Goal: Information Seeking & Learning: Learn about a topic

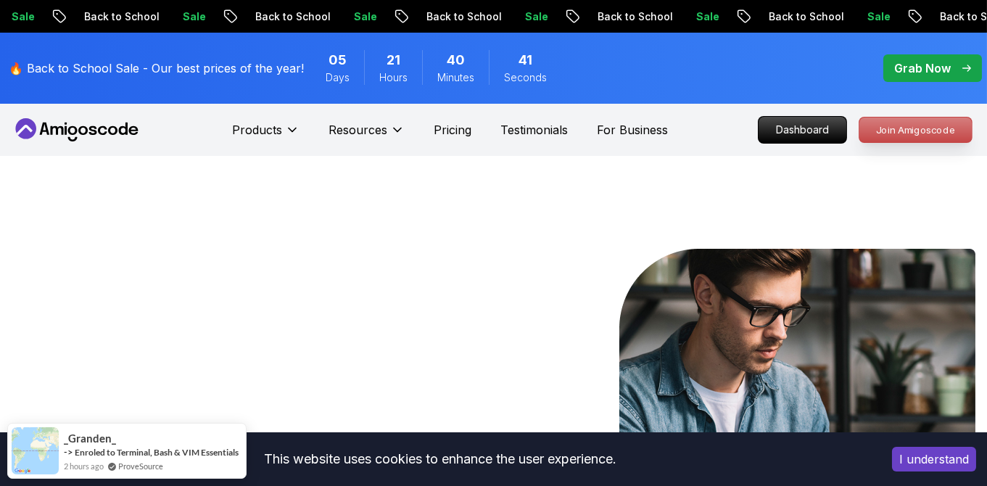
click at [905, 139] on p "Join Amigoscode" at bounding box center [915, 129] width 112 height 25
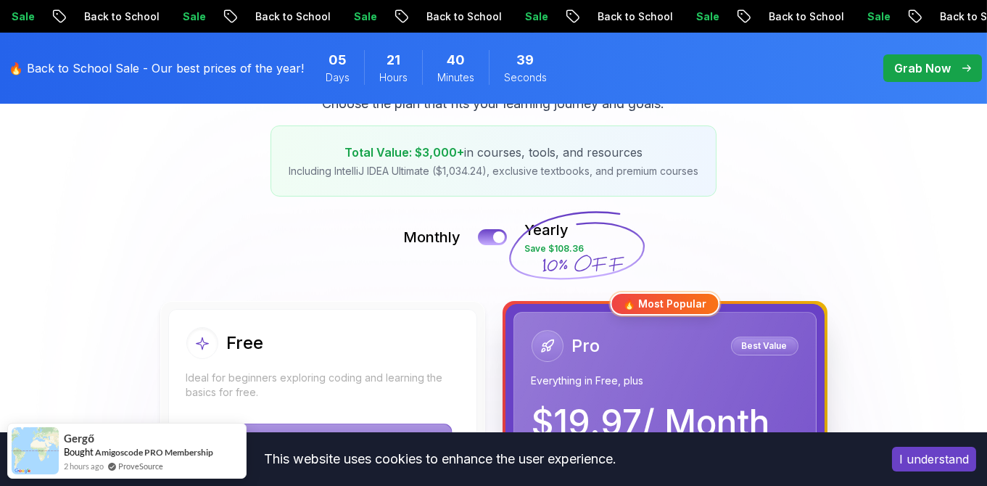
scroll to position [357, 0]
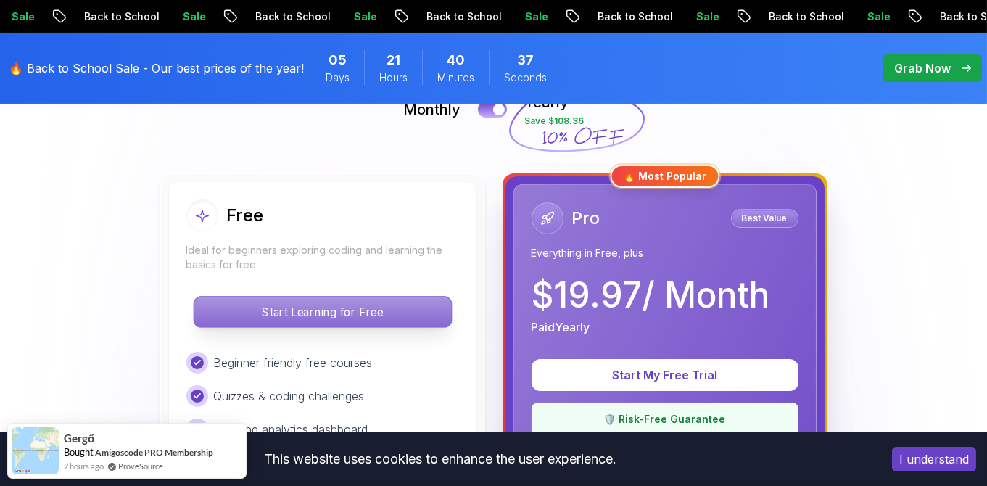
click at [360, 301] on p "Start Learning for Free" at bounding box center [322, 312] width 257 height 30
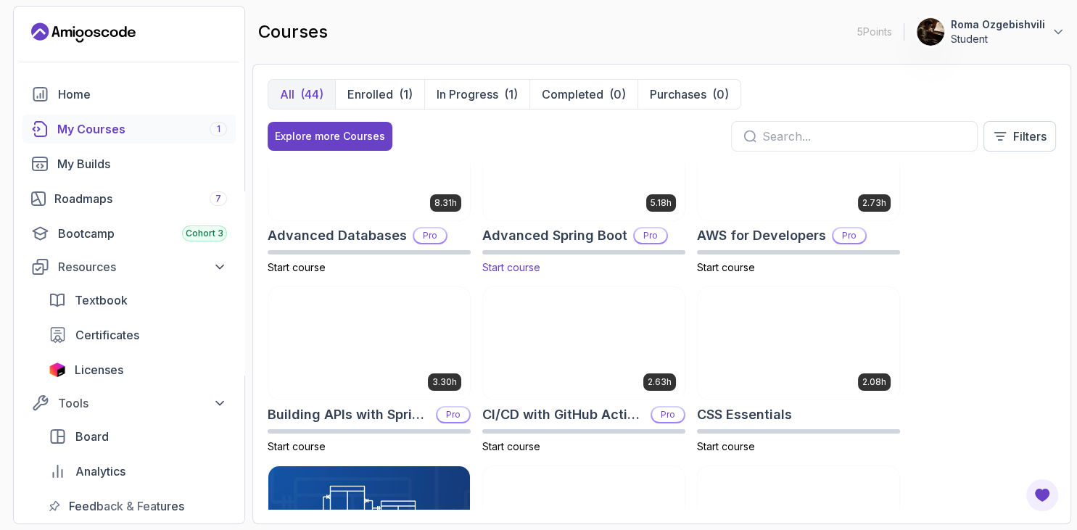
scroll to position [55, 0]
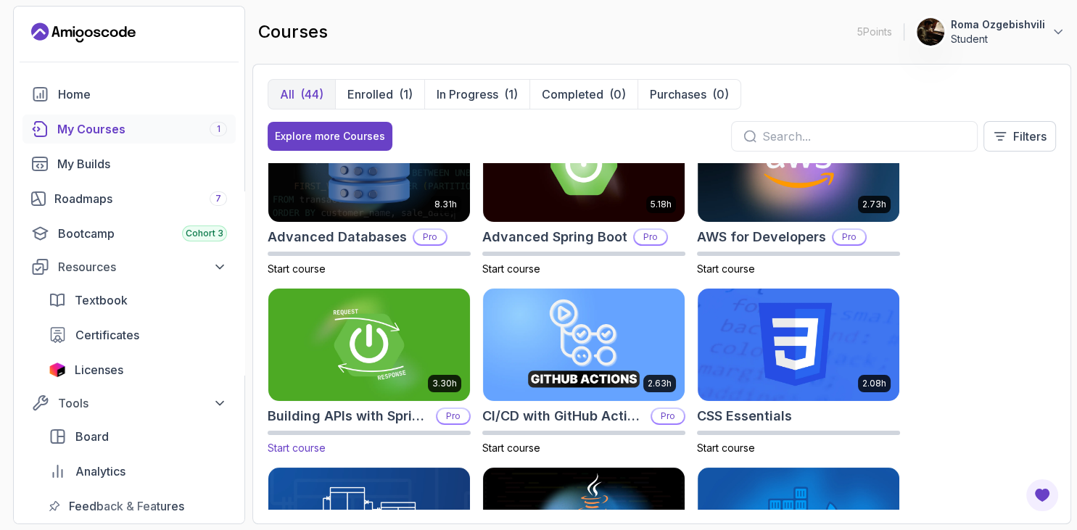
click at [340, 338] on img at bounding box center [369, 345] width 212 height 118
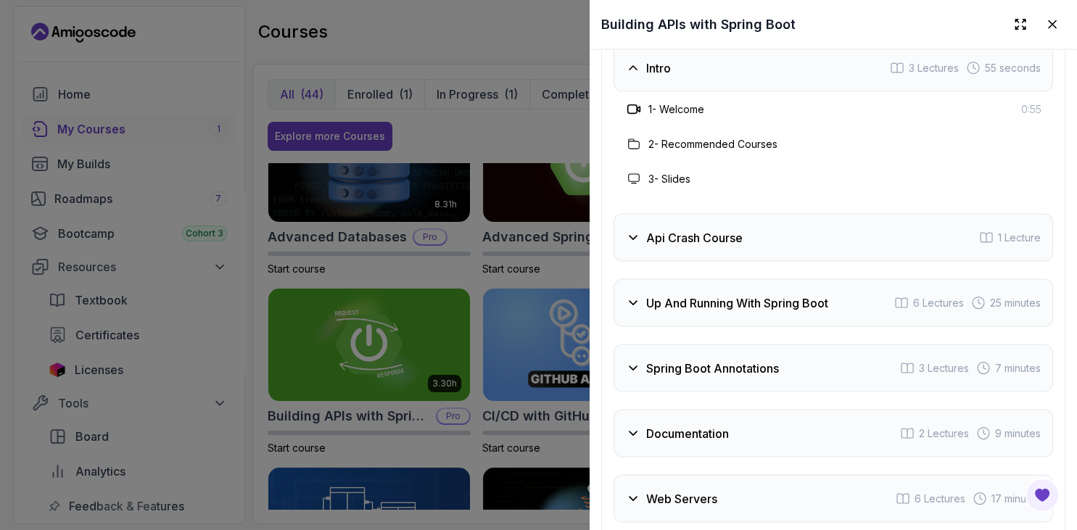
scroll to position [2812, 0]
click at [343, 250] on div at bounding box center [538, 265] width 1077 height 530
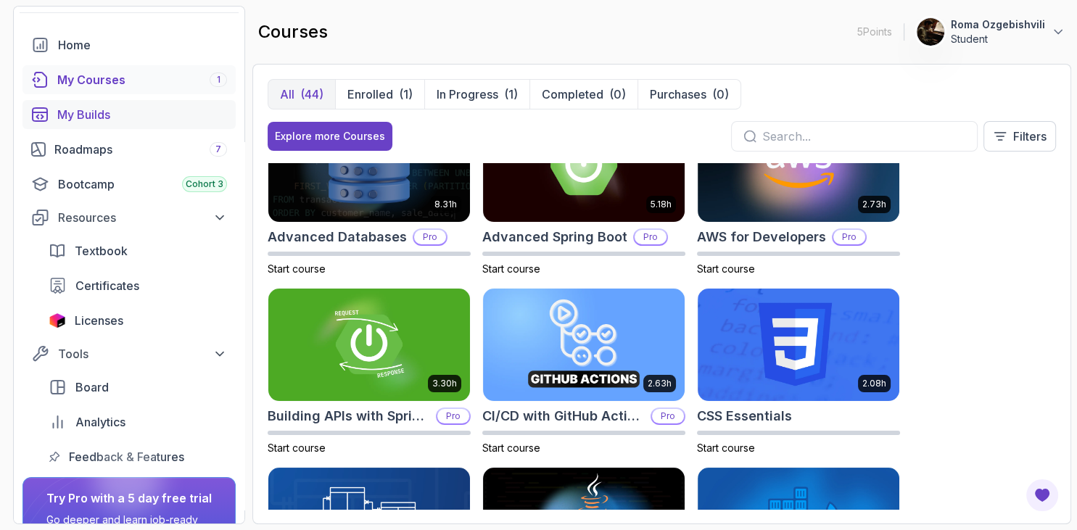
scroll to position [78, 0]
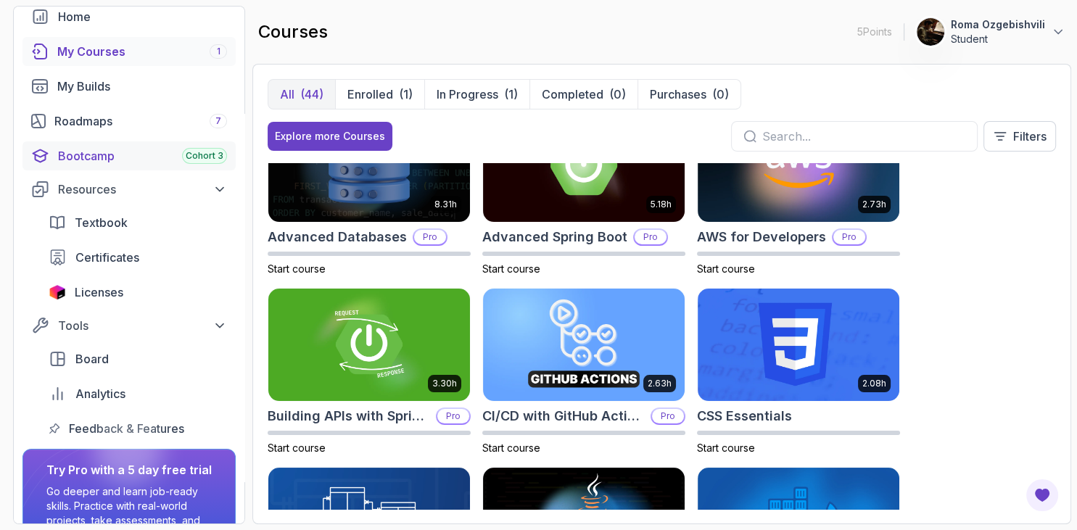
click at [118, 162] on div "Bootcamp Cohort 3" at bounding box center [142, 155] width 169 height 17
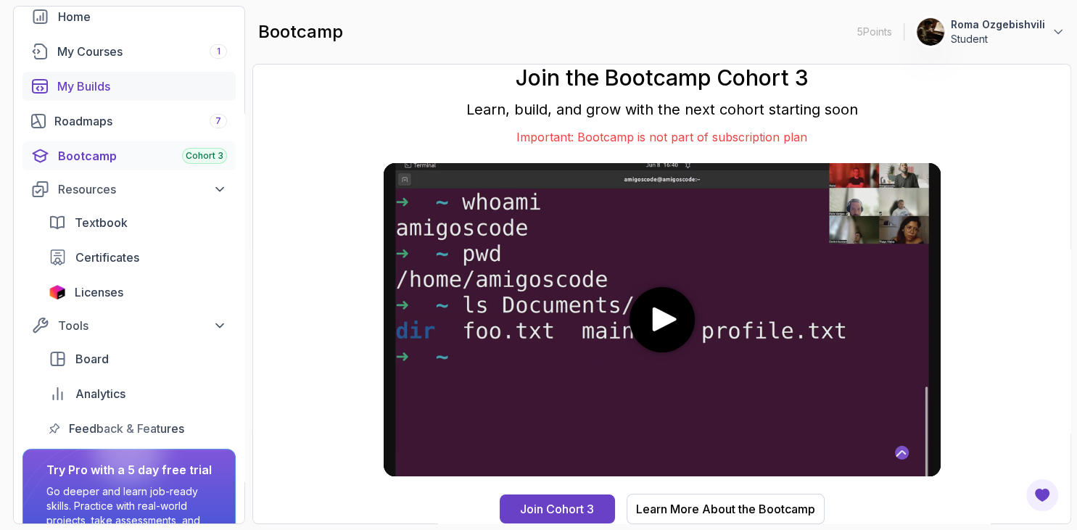
click at [120, 85] on div "My Builds" at bounding box center [142, 86] width 170 height 17
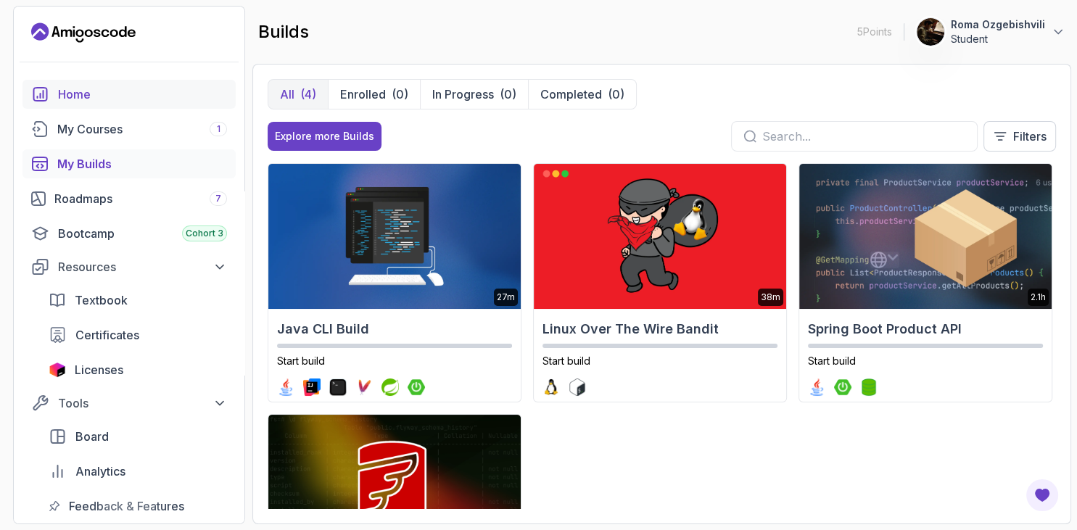
click at [85, 89] on div "Home" at bounding box center [142, 94] width 169 height 17
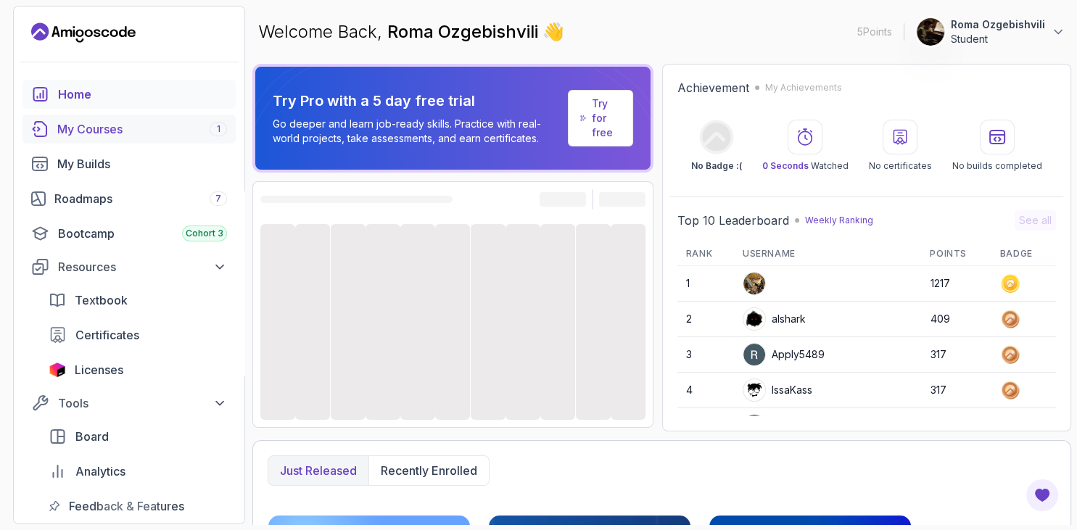
click at [112, 135] on div "My Courses 1" at bounding box center [142, 128] width 170 height 17
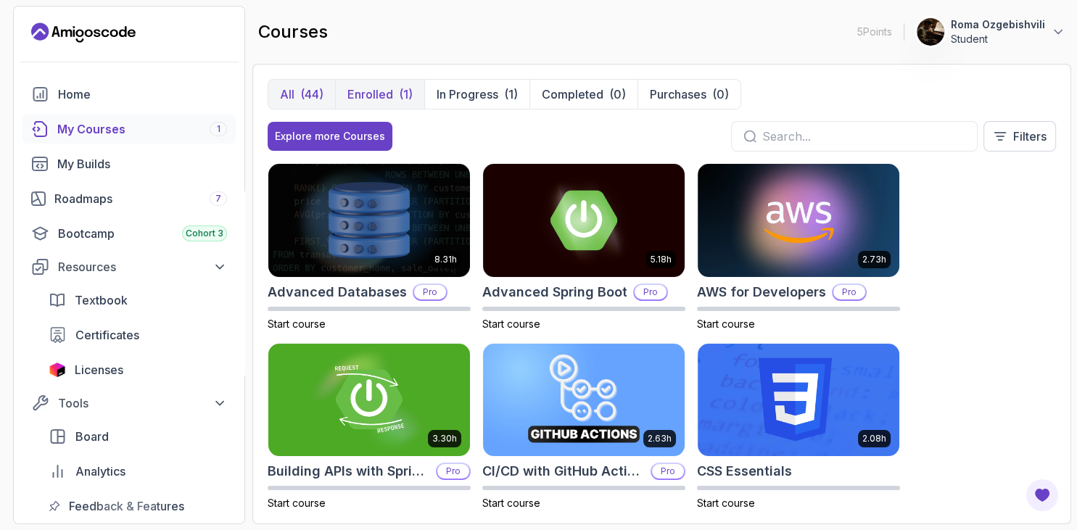
click at [379, 96] on p "Enrolled" at bounding box center [370, 94] width 46 height 17
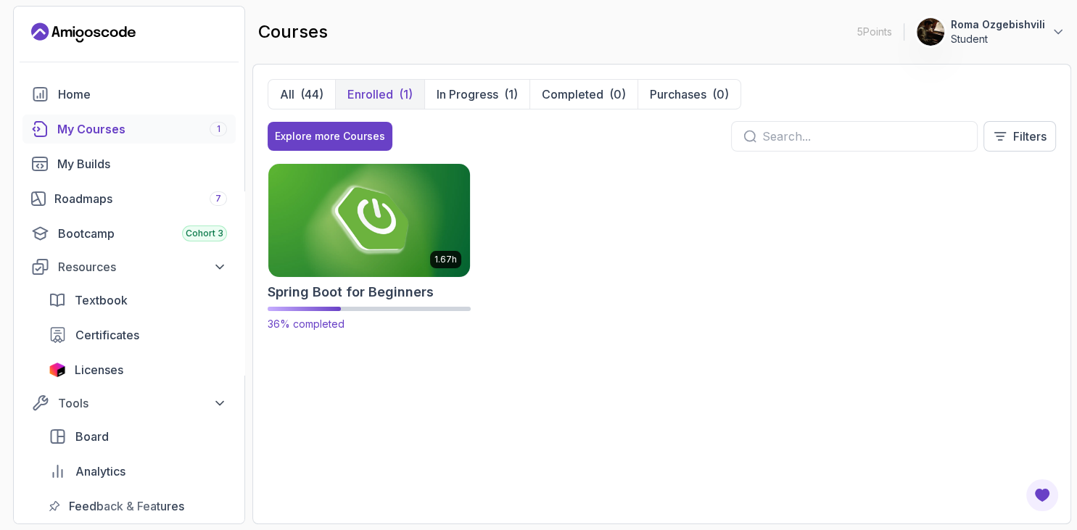
click at [356, 185] on img at bounding box center [369, 220] width 212 height 118
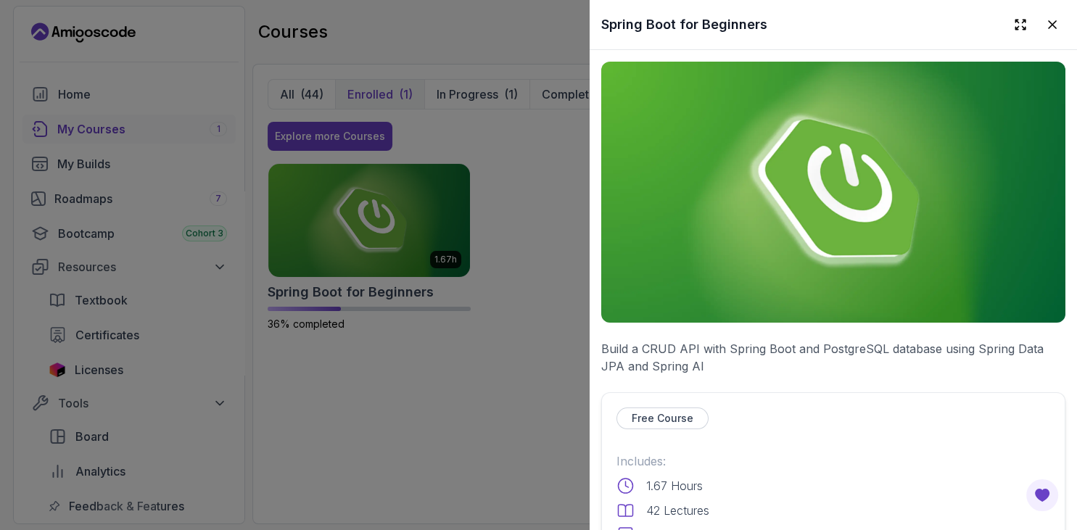
click at [664, 410] on div "Free Course" at bounding box center [662, 419] width 92 height 22
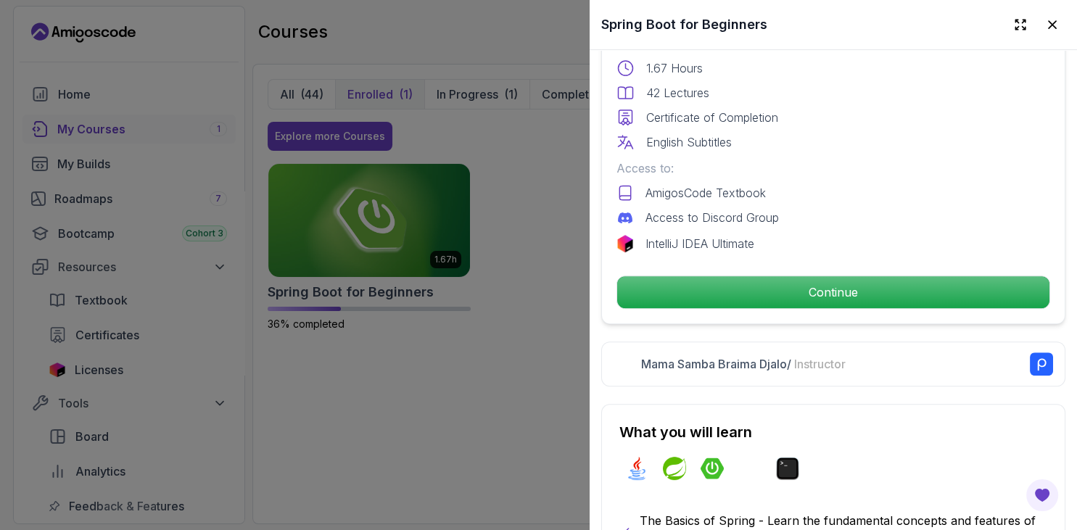
scroll to position [306, 0]
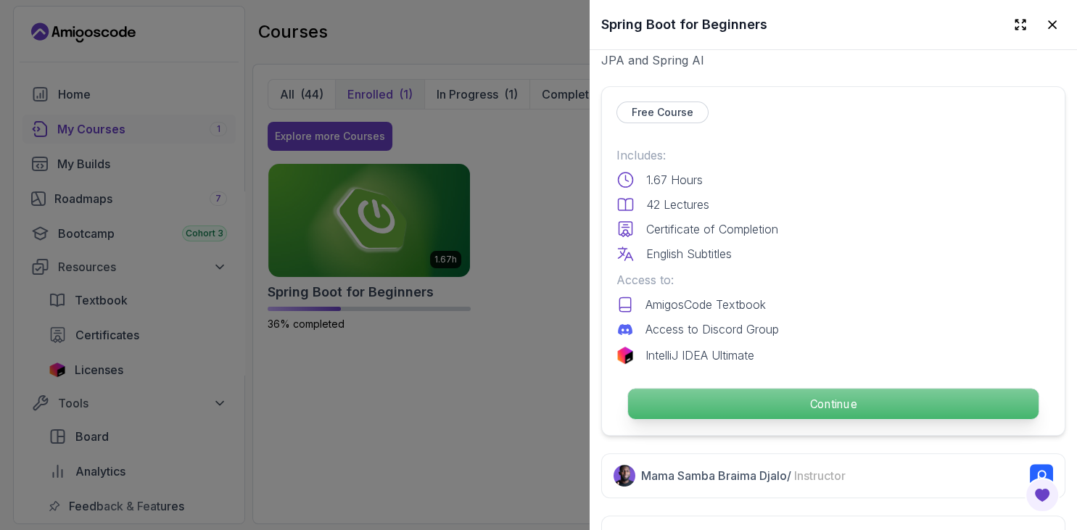
click at [785, 410] on p "Continue" at bounding box center [833, 404] width 410 height 30
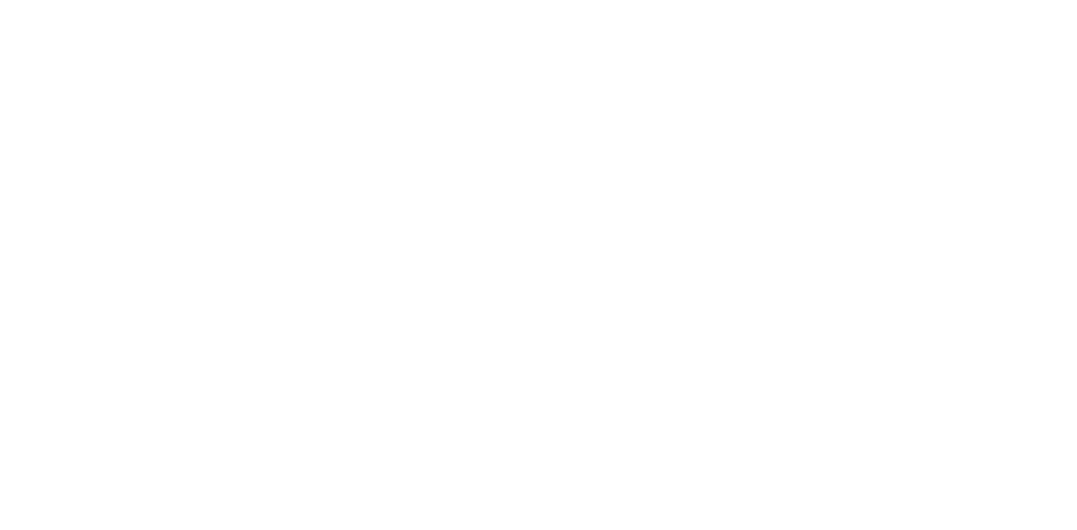
click at [766, 0] on html "0s" at bounding box center [538, 0] width 1077 height 0
click at [535, 248] on icon at bounding box center [538, 265] width 70 height 70
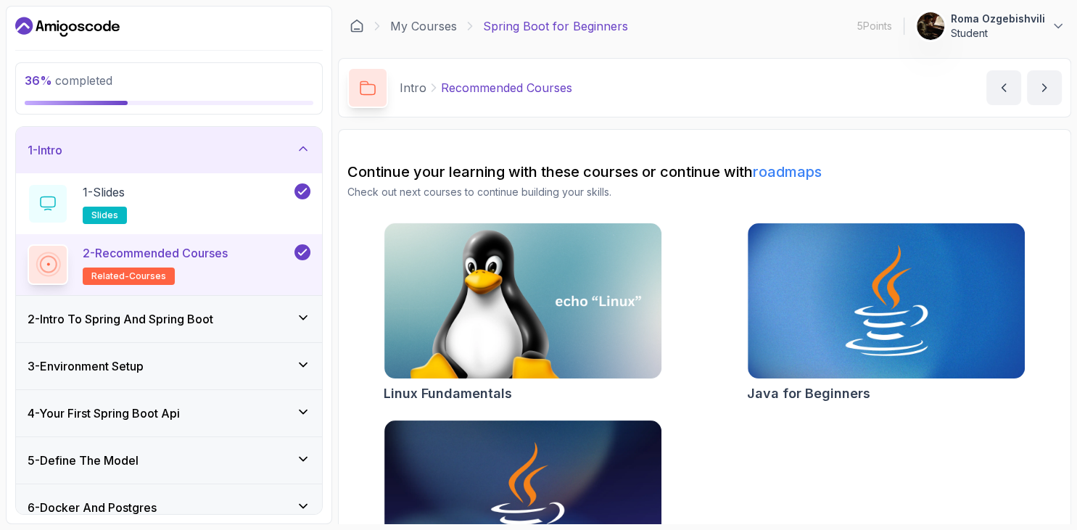
click at [199, 358] on div "3 - Environment Setup" at bounding box center [169, 365] width 283 height 17
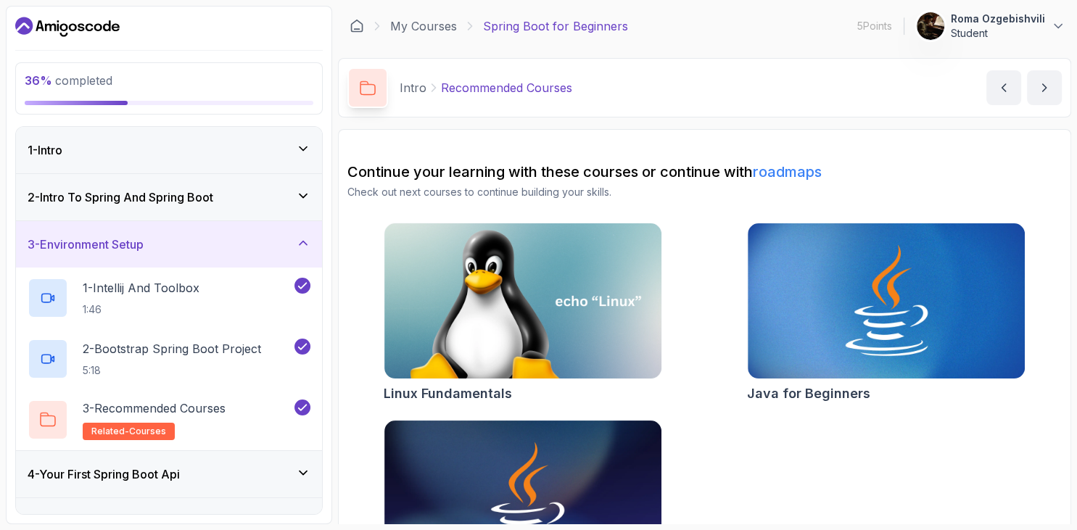
click at [253, 485] on div "4 - Your First Spring Boot Api" at bounding box center [169, 474] width 306 height 46
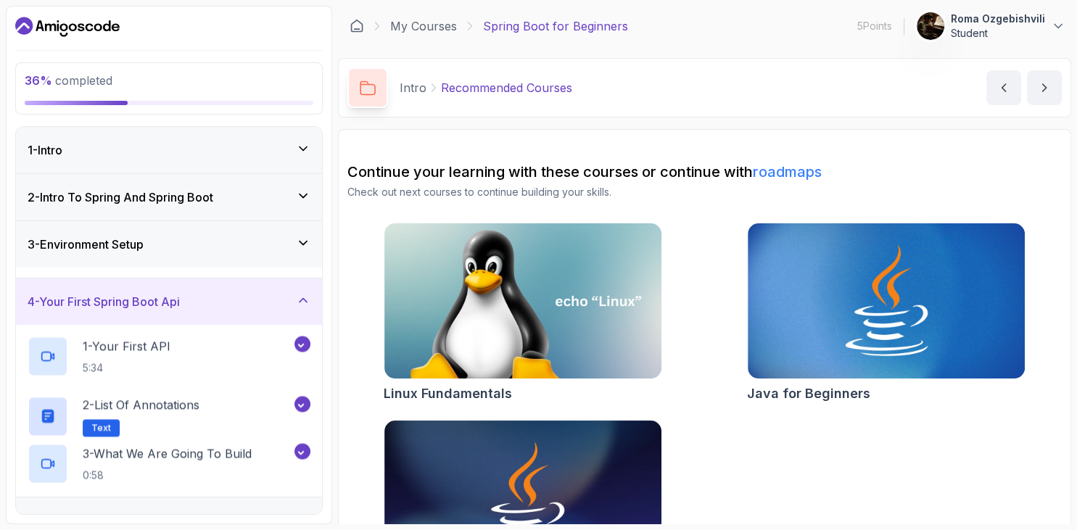
scroll to position [221, 0]
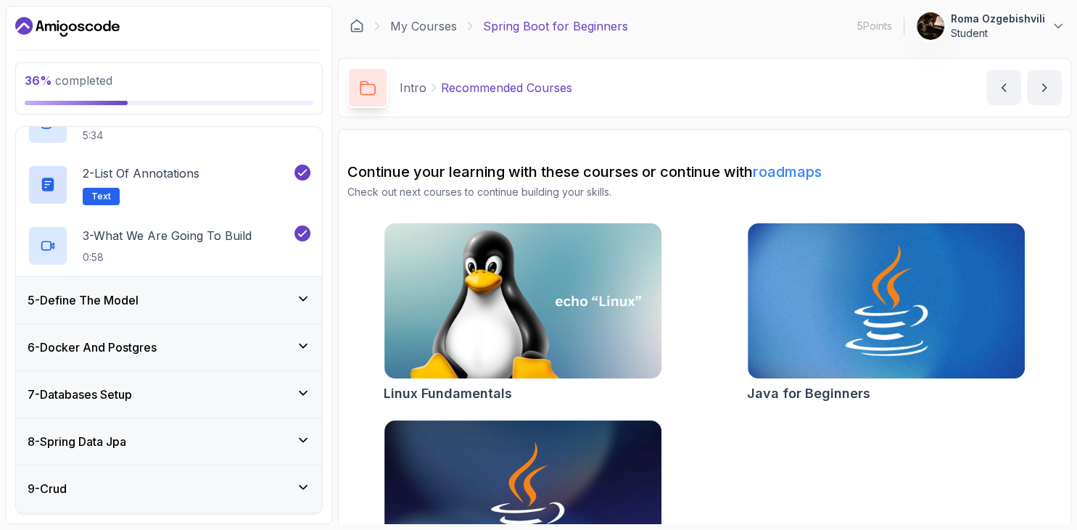
click at [223, 302] on div "5 - Define The Model" at bounding box center [169, 300] width 283 height 17
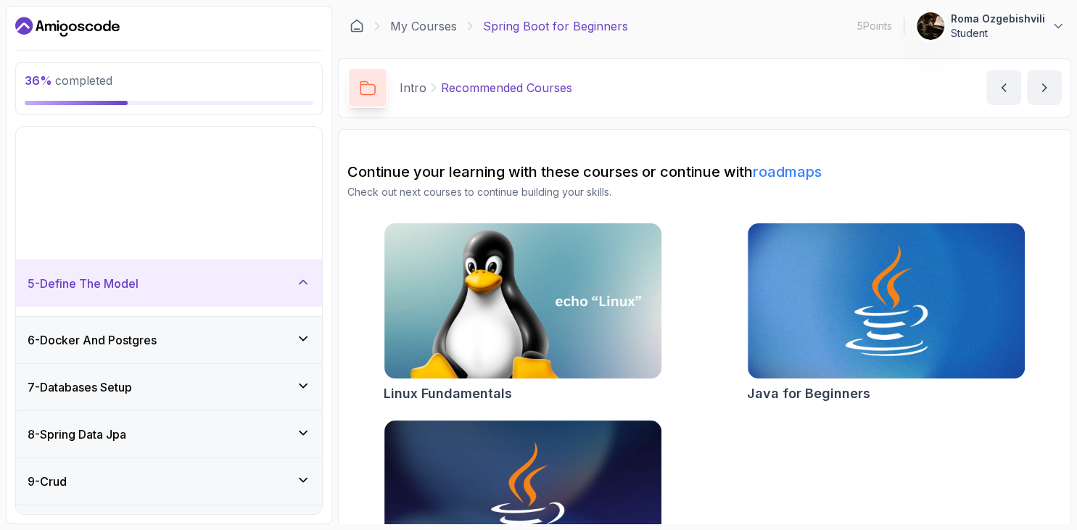
scroll to position [174, 0]
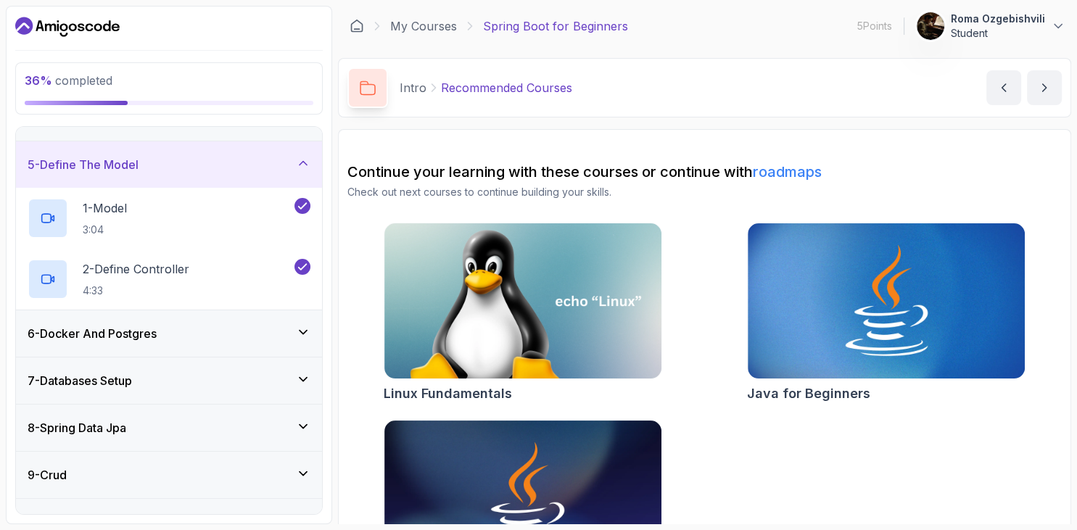
click at [228, 315] on div "6 - Docker And Postgres" at bounding box center [169, 333] width 306 height 46
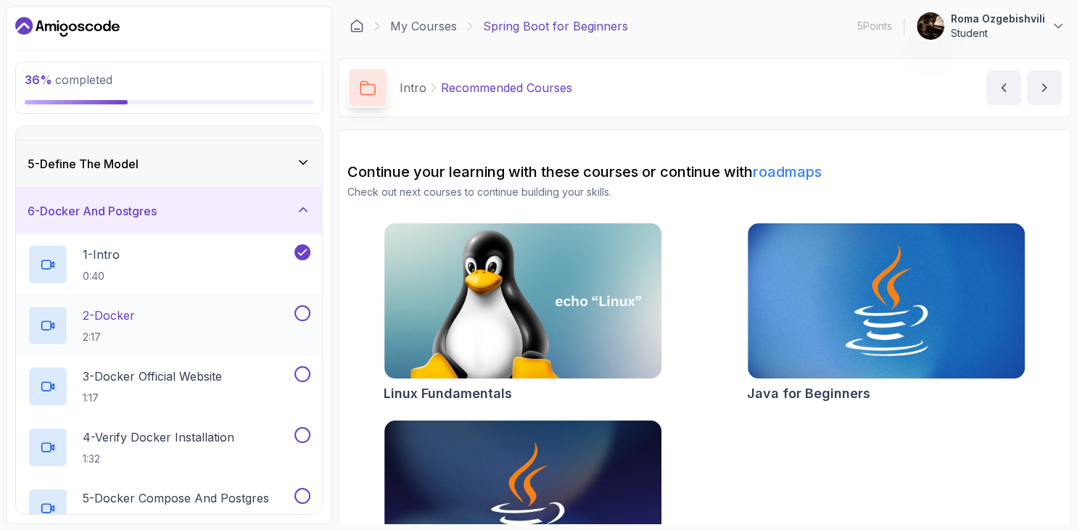
click at [210, 296] on div "2 - Docker 2:17" at bounding box center [169, 325] width 306 height 61
click at [301, 312] on button at bounding box center [302, 313] width 16 height 16
click at [206, 313] on div "2 - Docker 2:17" at bounding box center [160, 325] width 264 height 41
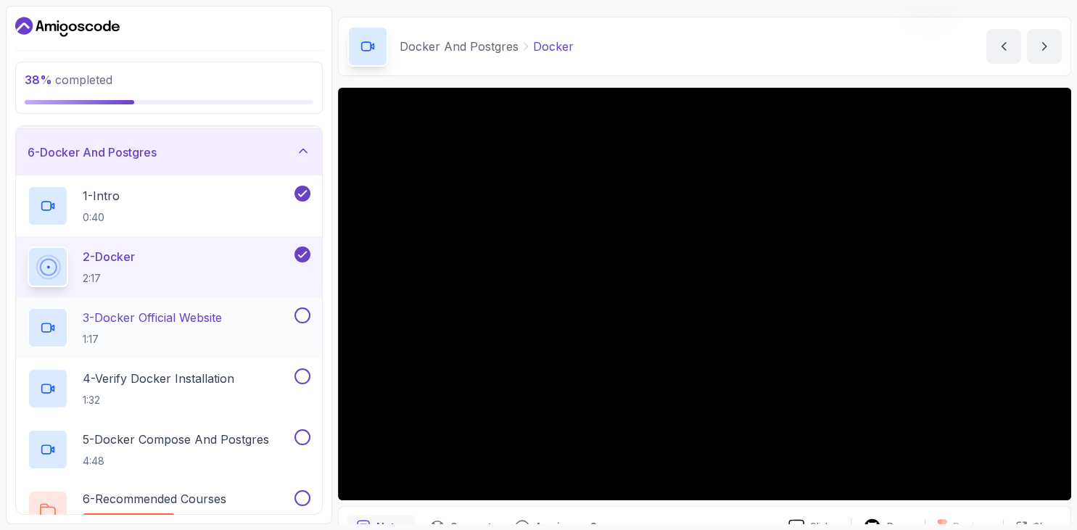
scroll to position [258, 0]
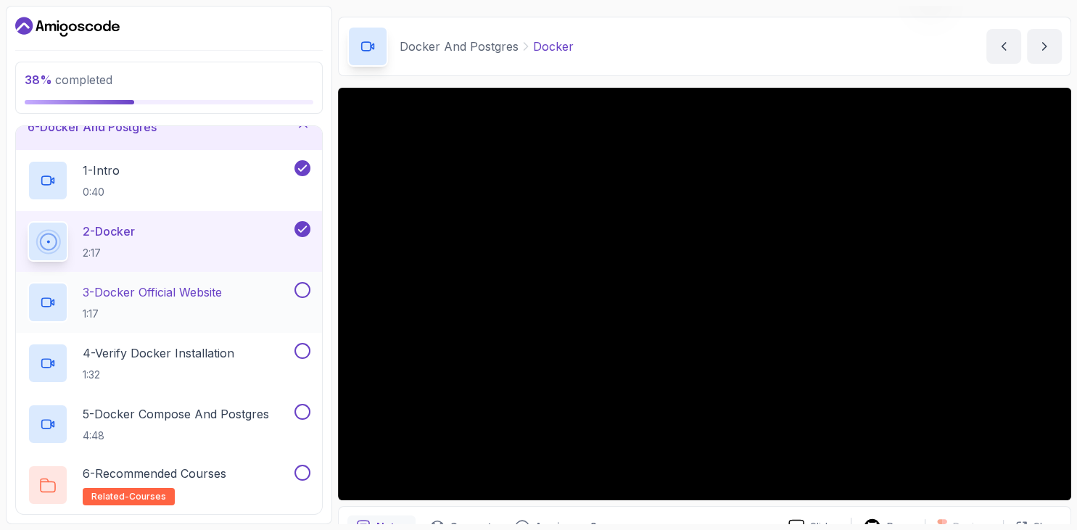
click at [289, 300] on div "3 - Docker Official Website 1:17" at bounding box center [160, 302] width 264 height 41
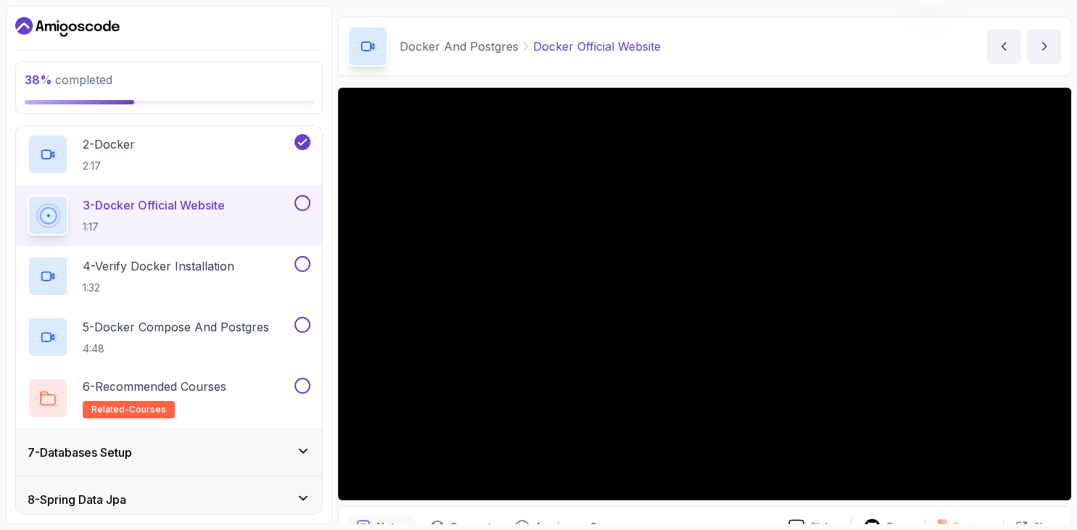
scroll to position [317, 0]
